Goal: Find specific page/section: Find specific page/section

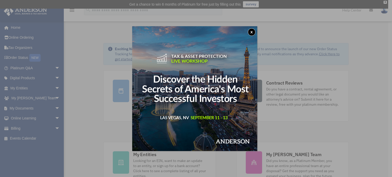
click at [252, 34] on button "x" at bounding box center [252, 32] width 8 height 8
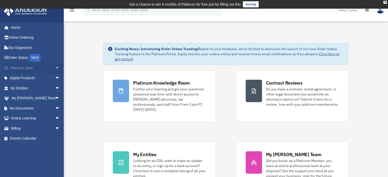
click at [46, 69] on link "Platinum Q&A arrow_drop_down" at bounding box center [36, 68] width 64 height 10
click at [45, 86] on link "My Entities arrow_drop_down" at bounding box center [36, 88] width 64 height 10
click at [45, 98] on link "My Anderson Team arrow_drop_down" at bounding box center [36, 98] width 64 height 10
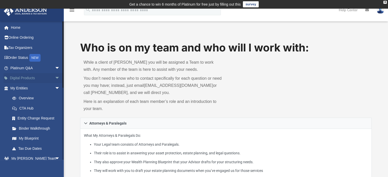
click at [55, 79] on span "arrow_drop_down" at bounding box center [60, 78] width 10 height 10
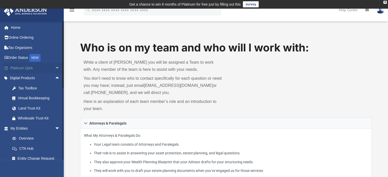
click at [38, 70] on link "Platinum Q&A arrow_drop_down" at bounding box center [36, 68] width 64 height 10
click at [24, 128] on link "My Entities arrow_drop_down" at bounding box center [36, 129] width 64 height 10
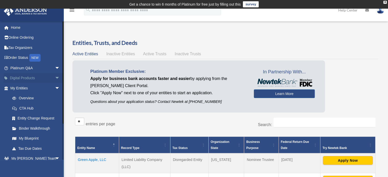
click at [43, 77] on link "Digital Products arrow_drop_down" at bounding box center [36, 78] width 64 height 10
click at [28, 95] on link "Overview" at bounding box center [37, 98] width 60 height 10
click at [27, 100] on link "Overview" at bounding box center [37, 98] width 60 height 10
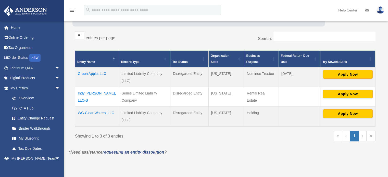
scroll to position [91, 0]
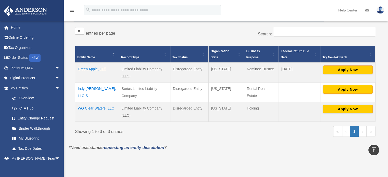
click at [102, 88] on td "Indy Crystal Waters, LLC-S" at bounding box center [97, 92] width 44 height 20
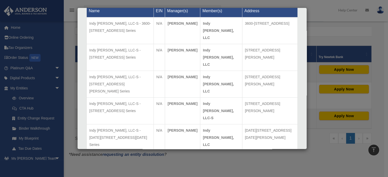
scroll to position [559, 0]
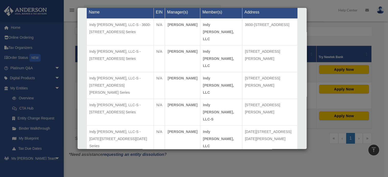
click at [317, 142] on div "Details × Articles Sent Organizational Date" at bounding box center [194, 88] width 388 height 177
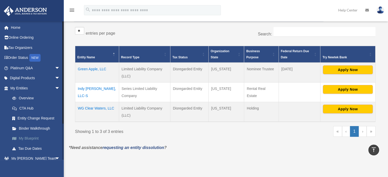
click at [27, 139] on link "My Blueprint" at bounding box center [37, 139] width 60 height 10
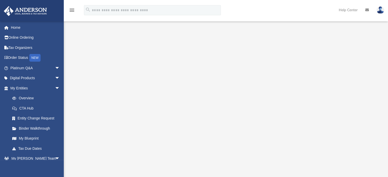
scroll to position [23, 0]
click at [27, 136] on link "My Blueprint" at bounding box center [37, 139] width 60 height 10
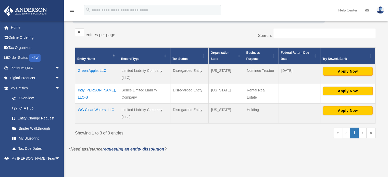
scroll to position [90, 0]
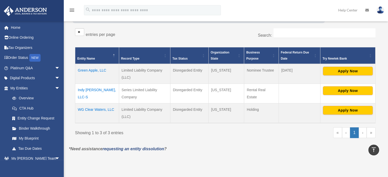
drag, startPoint x: 98, startPoint y: 98, endPoint x: 76, endPoint y: 88, distance: 24.3
click at [76, 88] on td "Indy Crystal Waters, LLC-S" at bounding box center [97, 94] width 44 height 20
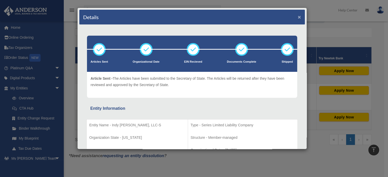
click at [298, 17] on button "×" at bounding box center [299, 16] width 3 height 5
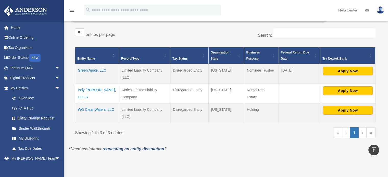
copy td "Indy Crystal Waters, LLC-S"
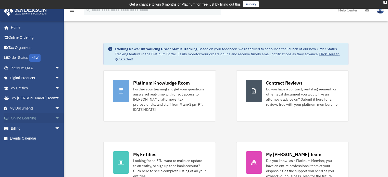
click at [28, 118] on link "Online Learning arrow_drop_down" at bounding box center [36, 119] width 64 height 10
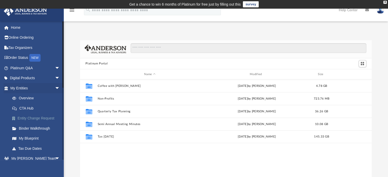
scroll to position [112, 288]
click at [29, 138] on link "My Blueprint" at bounding box center [37, 139] width 60 height 10
